Goal: Task Accomplishment & Management: Manage account settings

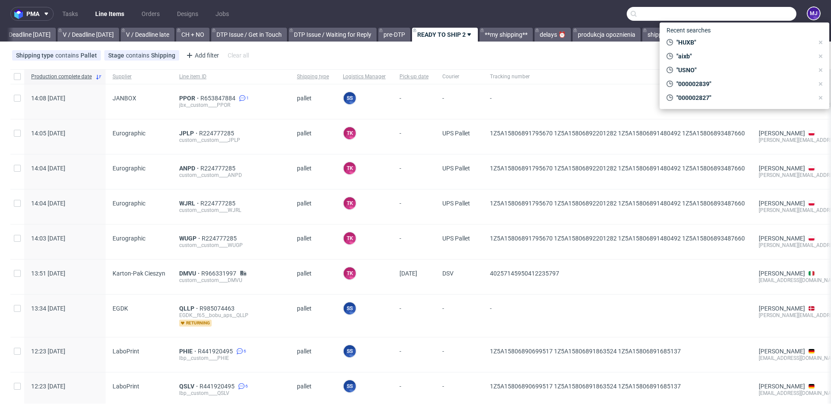
click at [740, 12] on input "text" at bounding box center [712, 14] width 170 height 14
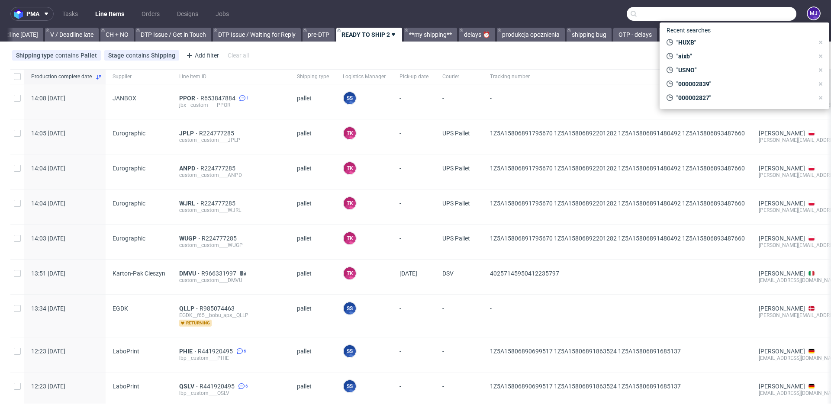
scroll to position [0, 1162]
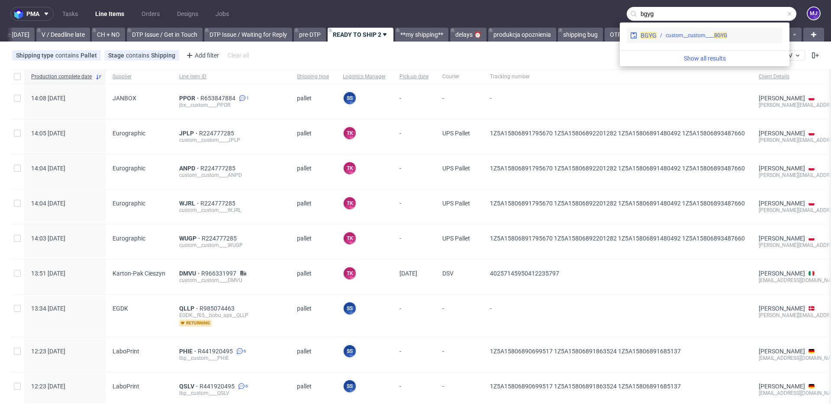
type input "bgyg"
click at [685, 33] on div "custom__custom____ BGYG" at bounding box center [696, 36] width 61 height 8
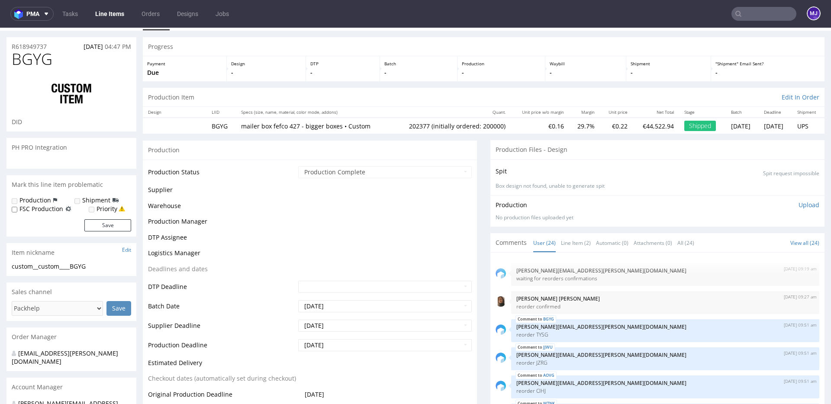
scroll to position [554, 0]
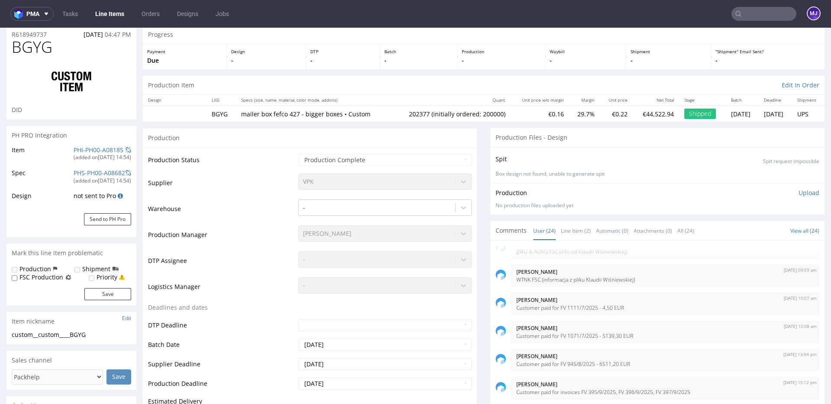
select select "in_progress"
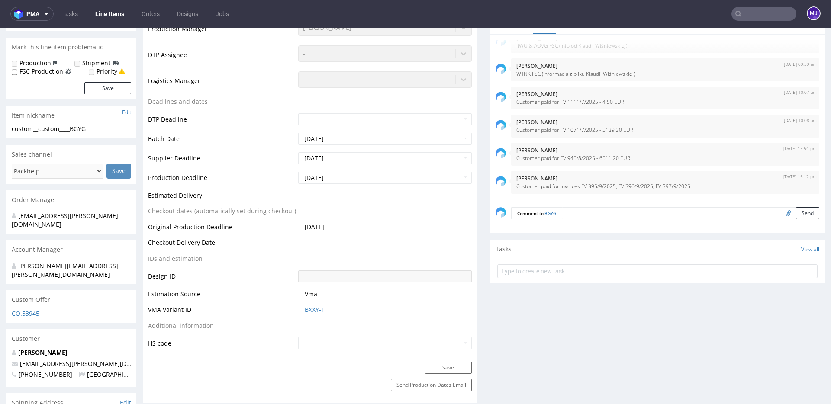
scroll to position [229, 0]
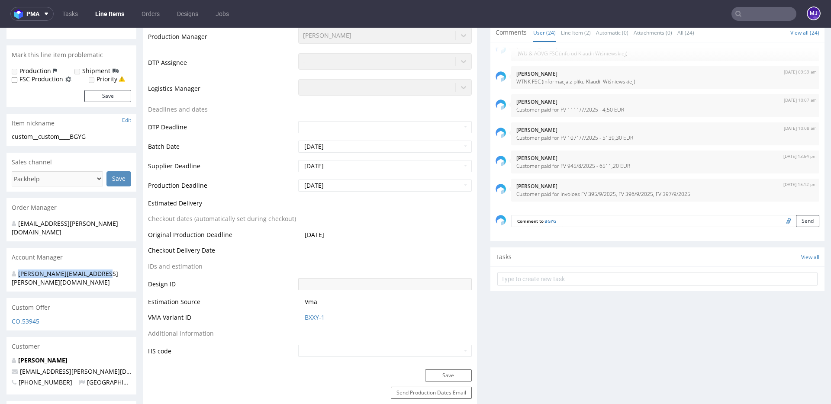
drag, startPoint x: 106, startPoint y: 265, endPoint x: 17, endPoint y: 265, distance: 89.2
click at [16, 270] on div "[PERSON_NAME][EMAIL_ADDRESS][PERSON_NAME][DOMAIN_NAME]" at bounding box center [68, 278] width 113 height 17
click at [127, 267] on div "[PERSON_NAME][EMAIL_ADDRESS][PERSON_NAME][DOMAIN_NAME]" at bounding box center [71, 279] width 130 height 25
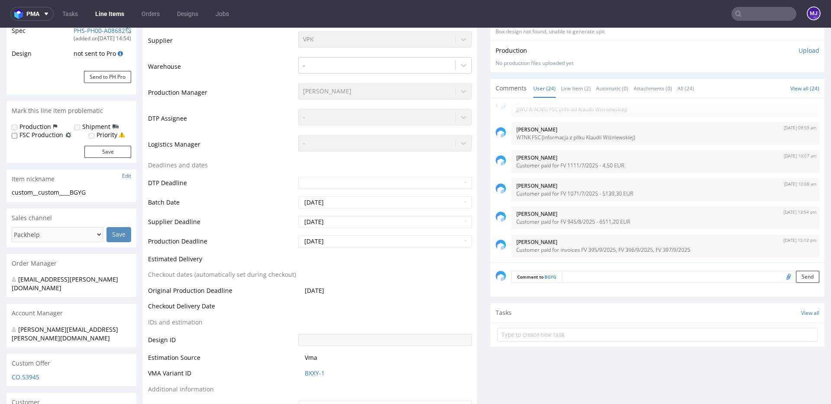
scroll to position [0, 0]
